Goal: Information Seeking & Learning: Learn about a topic

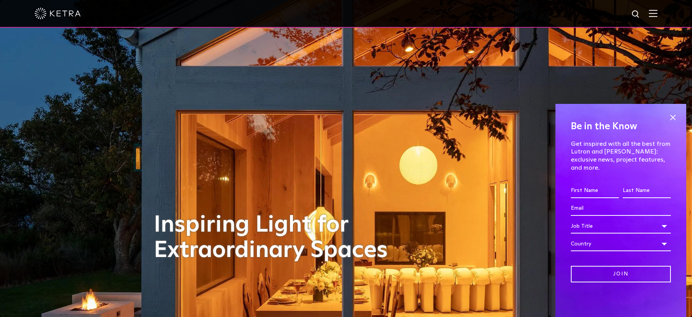
click at [654, 13] on img at bounding box center [653, 13] width 8 height 7
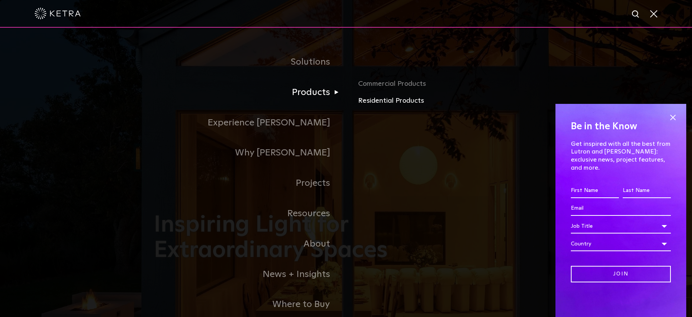
click at [378, 101] on link "Residential Products" at bounding box center [448, 100] width 180 height 11
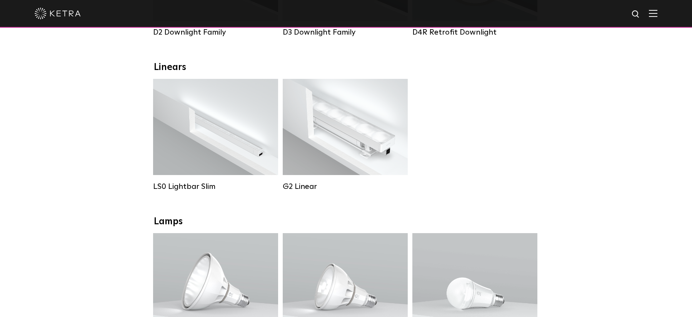
scroll to position [242, 0]
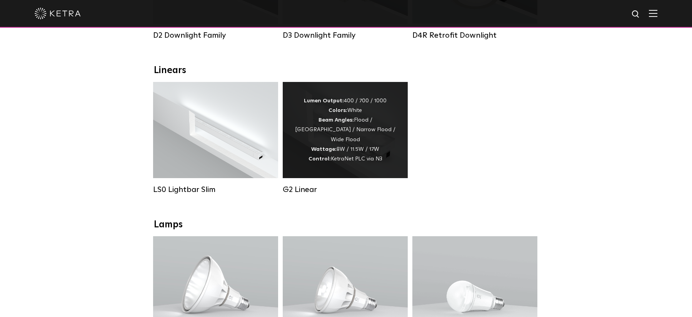
click at [323, 167] on div "Lumen Output: 400 / 700 / 1000 Colors: White Beam Angles: Flood / Graze / Narro…" at bounding box center [345, 130] width 125 height 96
